Goal: Feedback & Contribution: Submit feedback/report problem

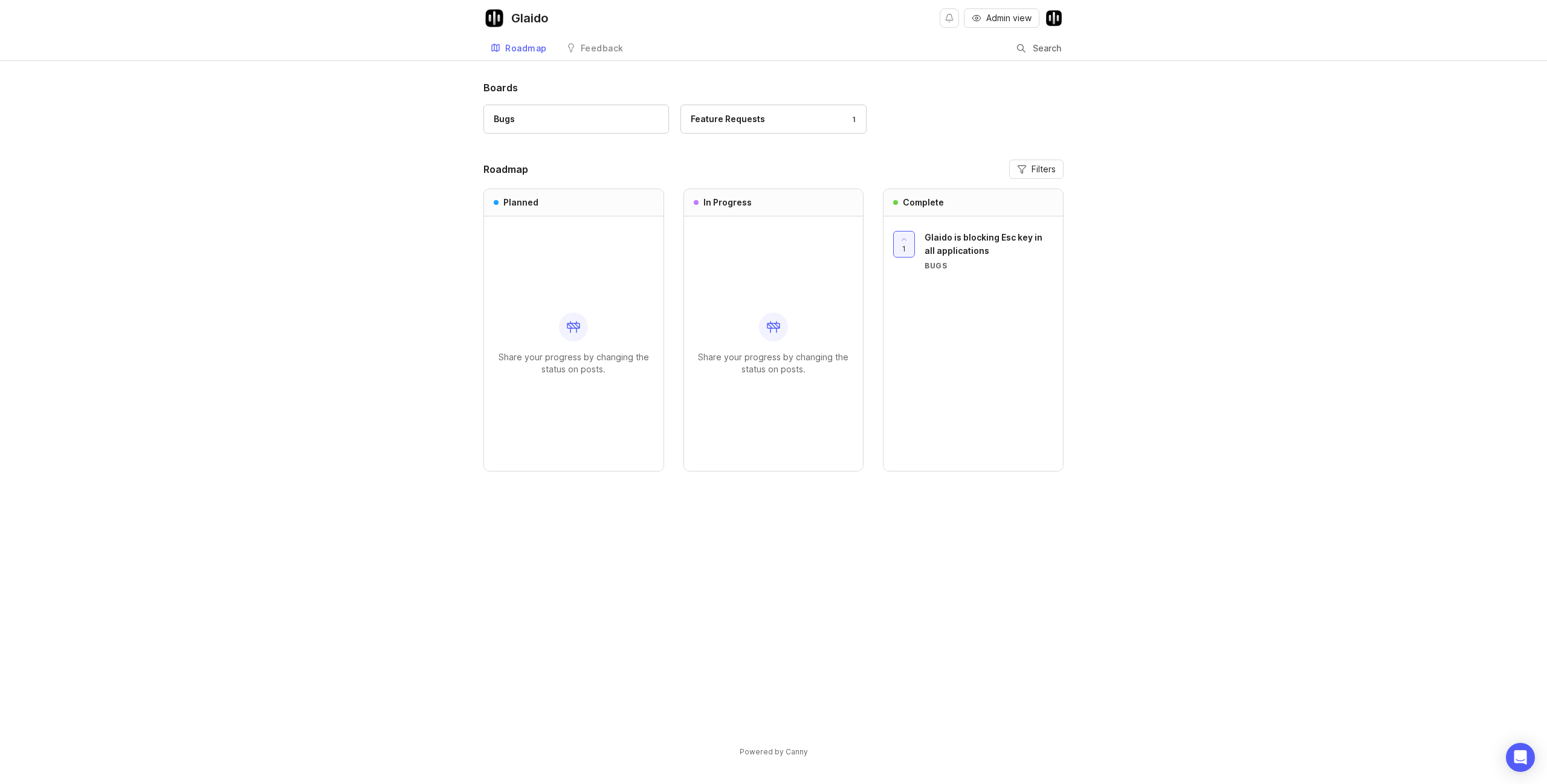
drag, startPoint x: 440, startPoint y: 221, endPoint x: 502, endPoint y: 241, distance: 65.1
click at [441, 221] on div "Boards Bugs Feature Requests 1 Roadmap Filters Planned Share your progress by c…" at bounding box center [773, 429] width 1547 height 697
click at [558, 127] on link "Bugs" at bounding box center [576, 118] width 185 height 29
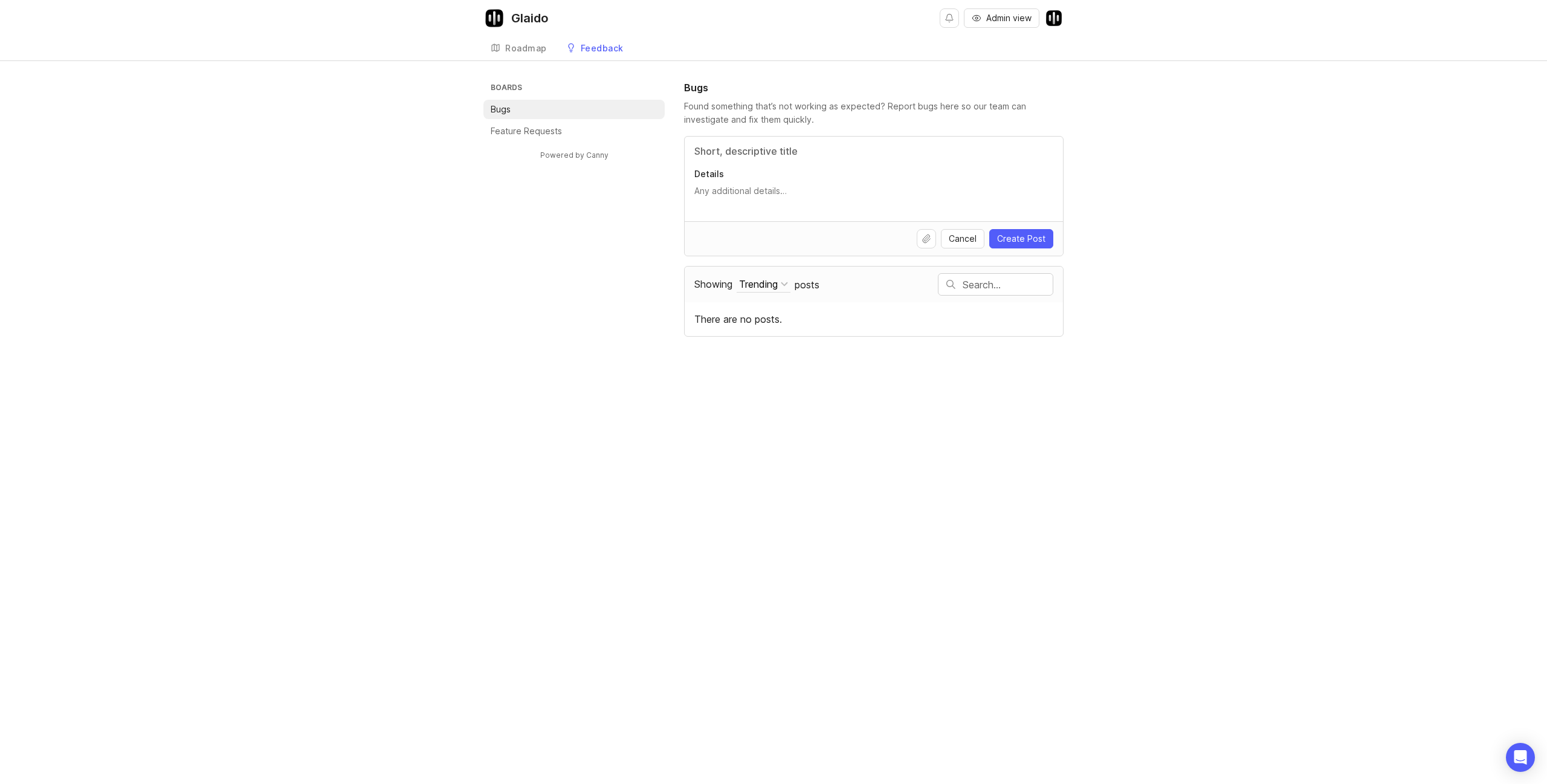
drag, startPoint x: 790, startPoint y: 152, endPoint x: 797, endPoint y: 158, distance: 9.2
click at [789, 153] on input "Title" at bounding box center [874, 151] width 359 height 15
click at [433, 263] on div "Boards Bugs Feature Requests Powered by Canny Bugs Found something that’s not w…" at bounding box center [773, 209] width 1547 height 256
click at [721, 153] on input "Title" at bounding box center [874, 151] width 359 height 15
type input "S"
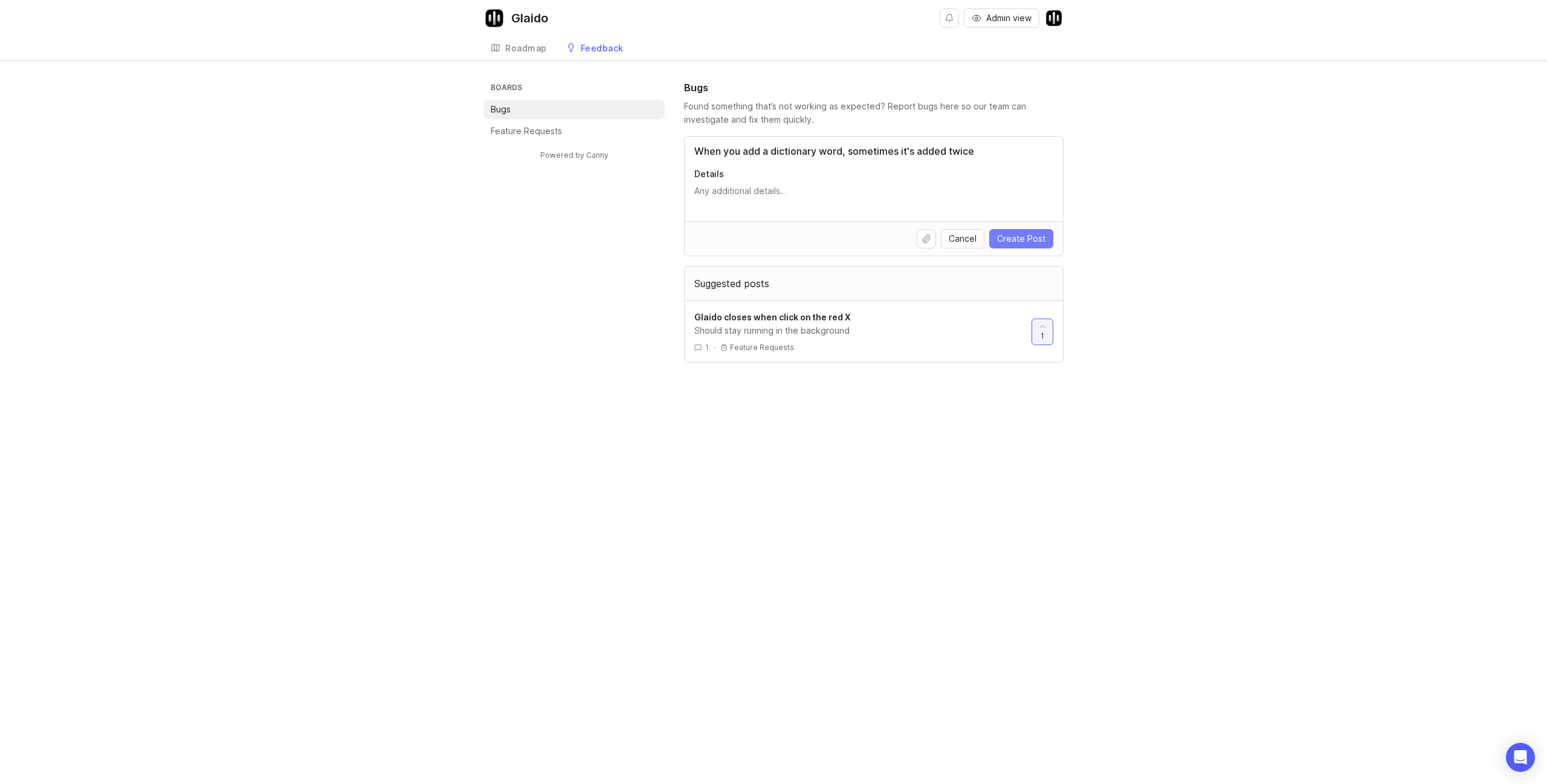
type input "When you add a dictionary word, sometimes it's added twice"
click at [1029, 241] on span "Create Post" at bounding box center [1021, 238] width 48 height 12
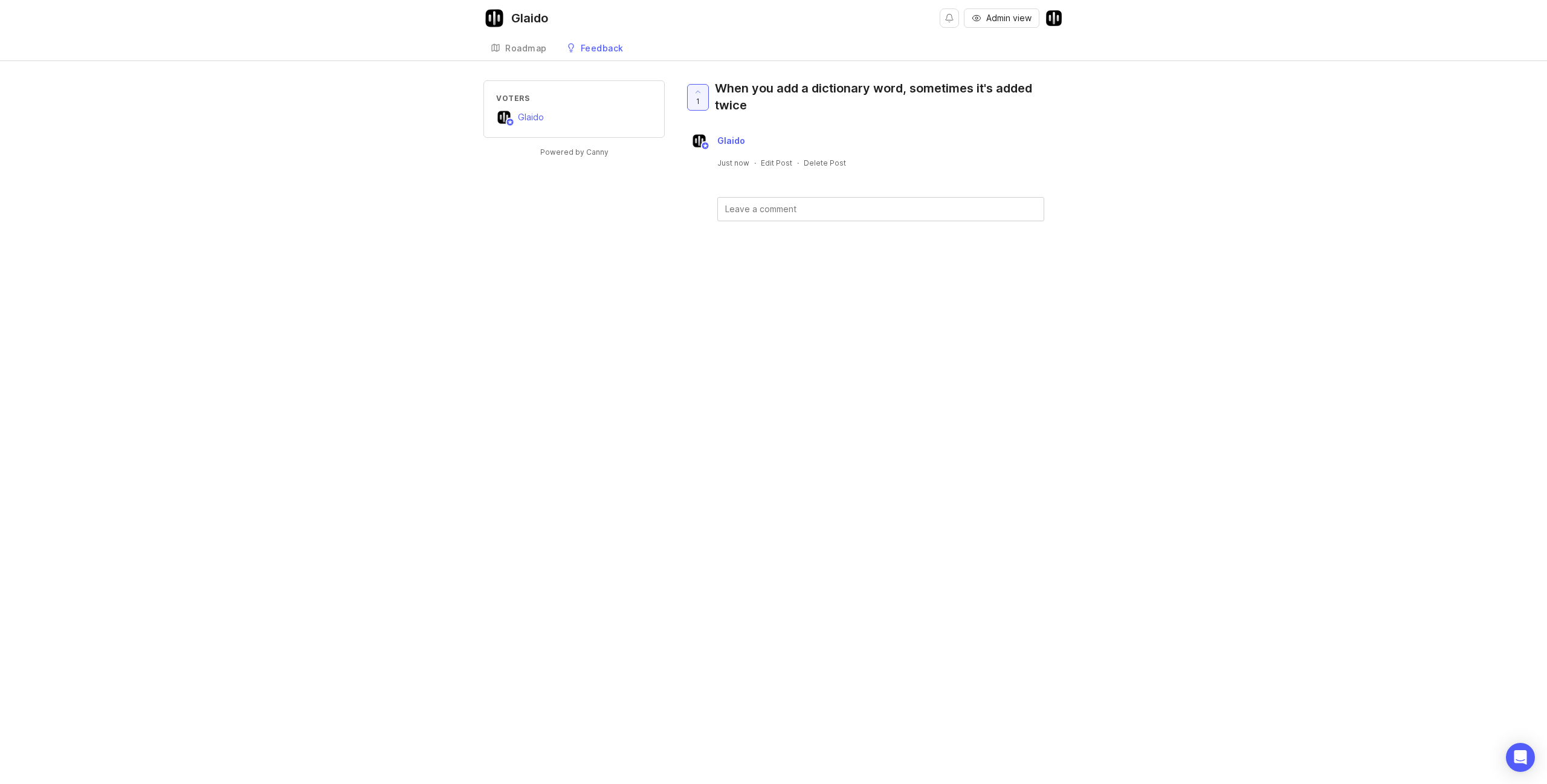
click at [552, 291] on div "Glaido Admin view Create Roadmap Feedback Bugs 1 Voters Glaido Powered by Canny…" at bounding box center [773, 392] width 1547 height 784
click at [686, 623] on div "Glaido Admin view Create Roadmap Feedback Bugs 1 Voters Glaido Powered by Canny…" at bounding box center [773, 392] width 1547 height 784
drag, startPoint x: 384, startPoint y: 156, endPoint x: 388, endPoint y: 14, distance: 142.1
click at [384, 154] on div "Voters Glaido Powered by Canny 1 When you add a dictionary word, sometimes it's…" at bounding box center [773, 170] width 1547 height 180
click at [872, 528] on div "Glaido Admin view Create Roadmap Feedback Bugs 1 Voters Glaido Powered by Canny…" at bounding box center [773, 392] width 1547 height 784
